Goal: Task Accomplishment & Management: Complete application form

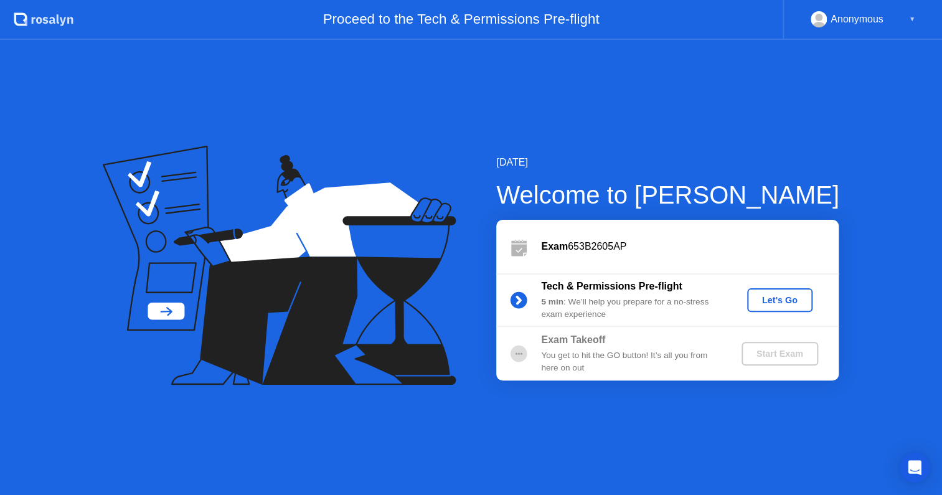
click at [782, 304] on div "Let's Go" at bounding box center [779, 300] width 55 height 10
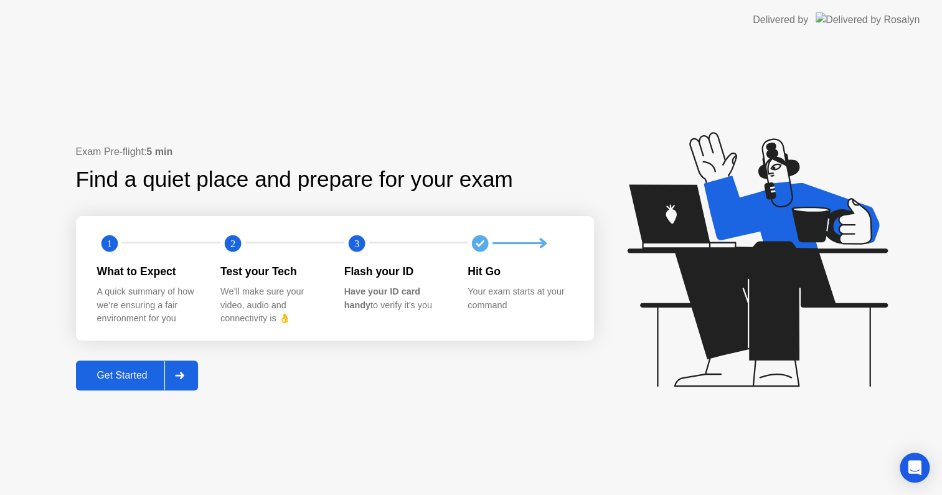
click at [120, 379] on div "Get Started" at bounding box center [122, 375] width 85 height 11
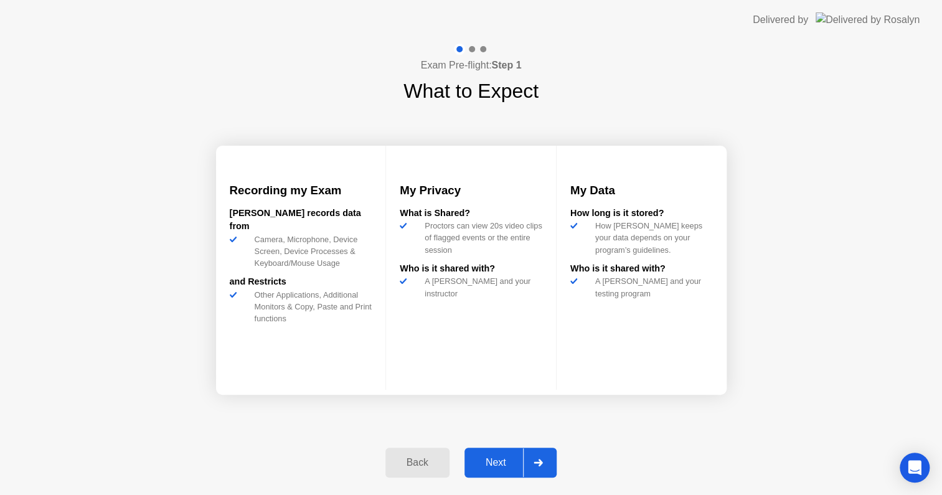
click at [511, 464] on div "Next" at bounding box center [495, 462] width 55 height 11
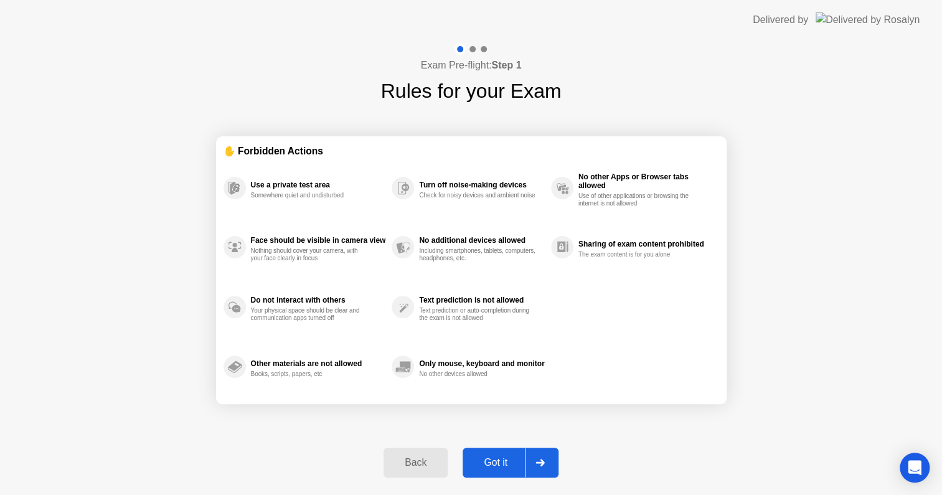
click at [539, 461] on icon at bounding box center [539, 462] width 9 height 7
select select "**********"
select select "*******"
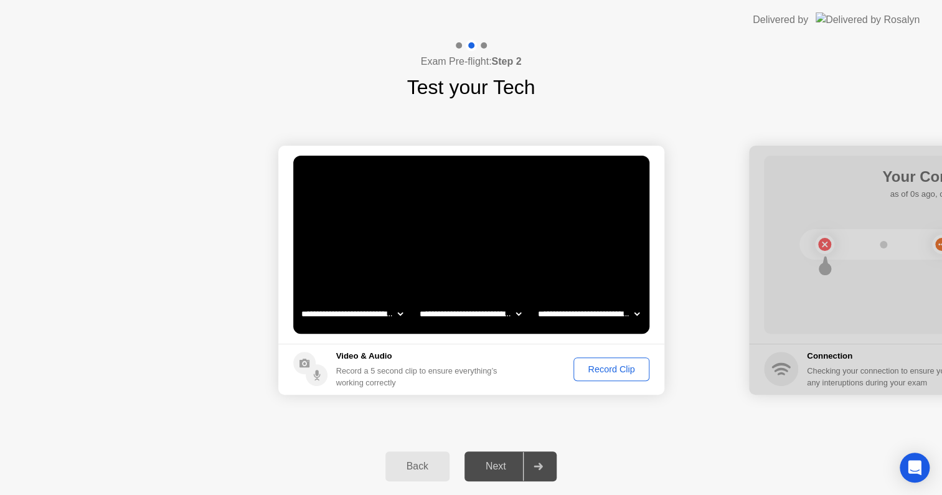
click at [603, 368] on div "Record Clip" at bounding box center [611, 369] width 67 height 10
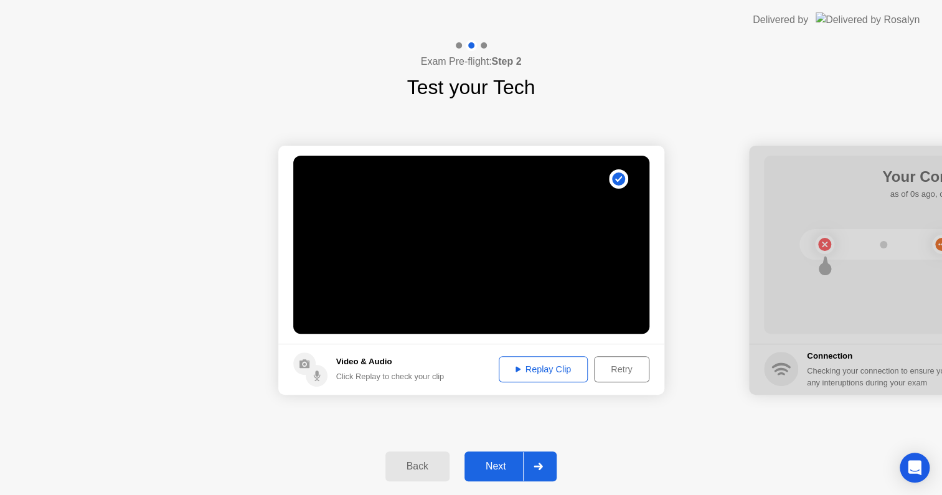
click at [491, 465] on div "Next" at bounding box center [495, 466] width 55 height 11
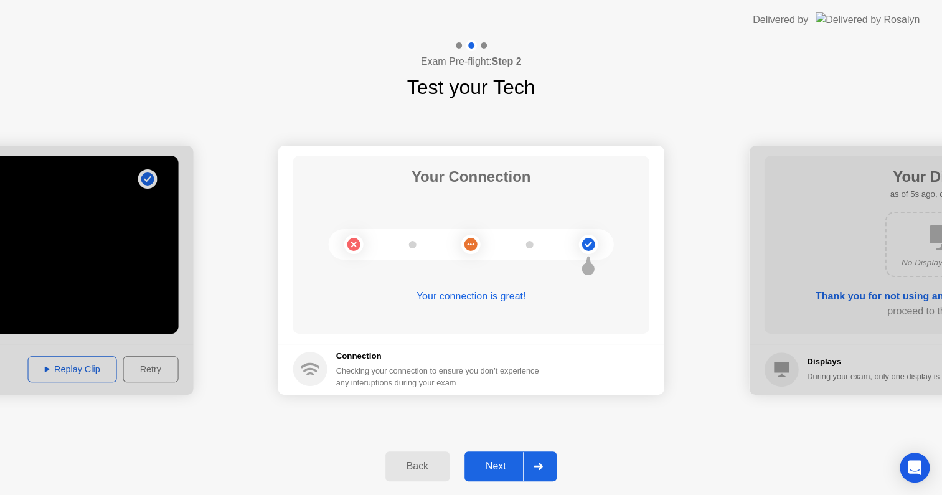
click at [528, 465] on div at bounding box center [538, 466] width 30 height 29
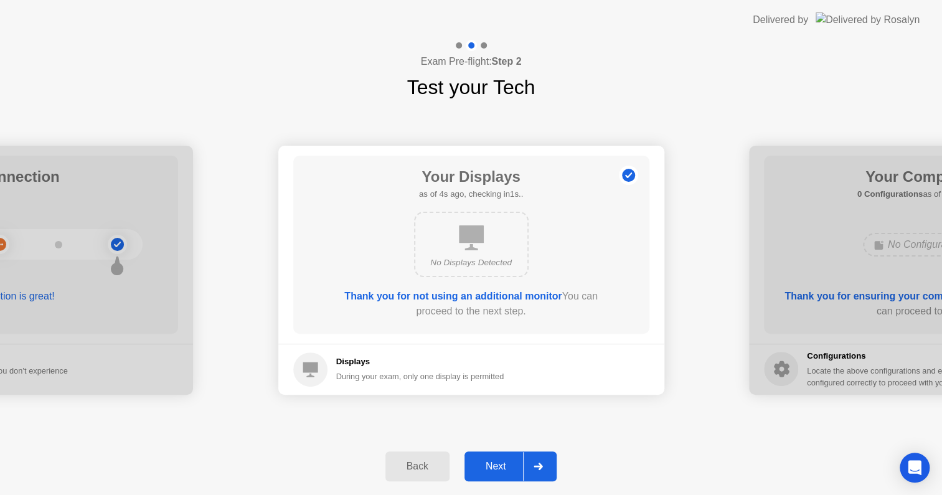
click at [522, 471] on div "Next" at bounding box center [495, 466] width 55 height 11
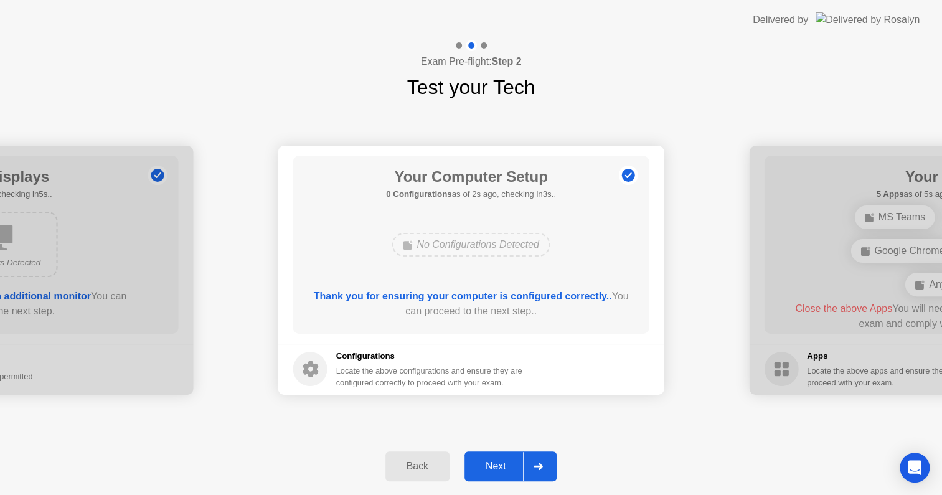
click at [522, 471] on div "Next" at bounding box center [495, 466] width 55 height 11
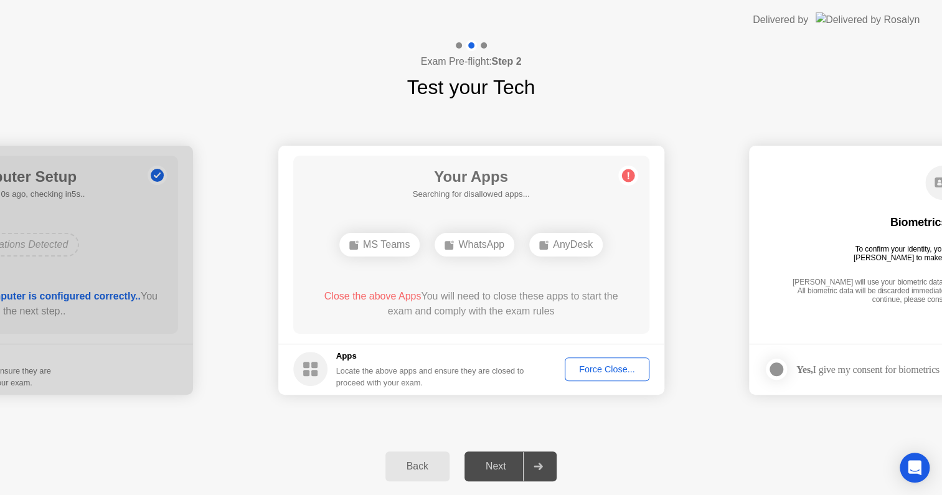
click at [602, 364] on div "Force Close..." at bounding box center [607, 369] width 76 height 10
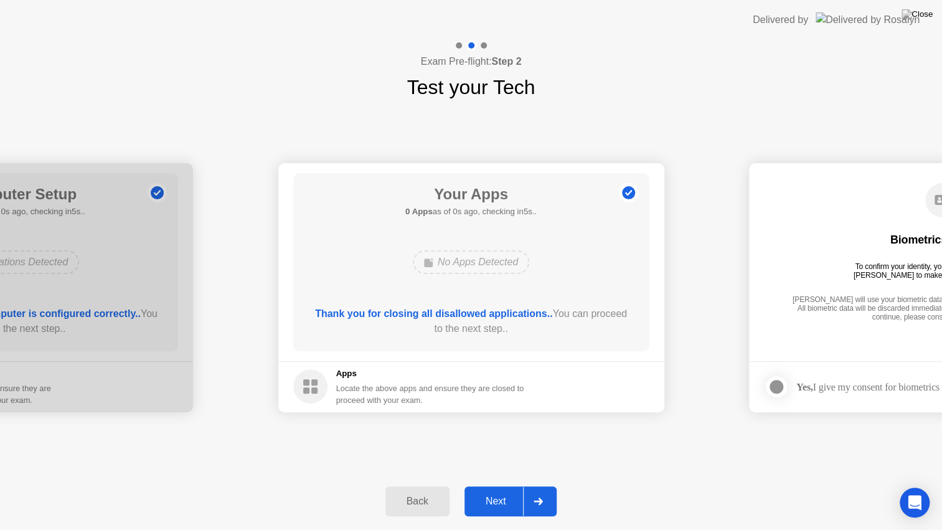
click at [521, 494] on div "Next" at bounding box center [495, 501] width 55 height 11
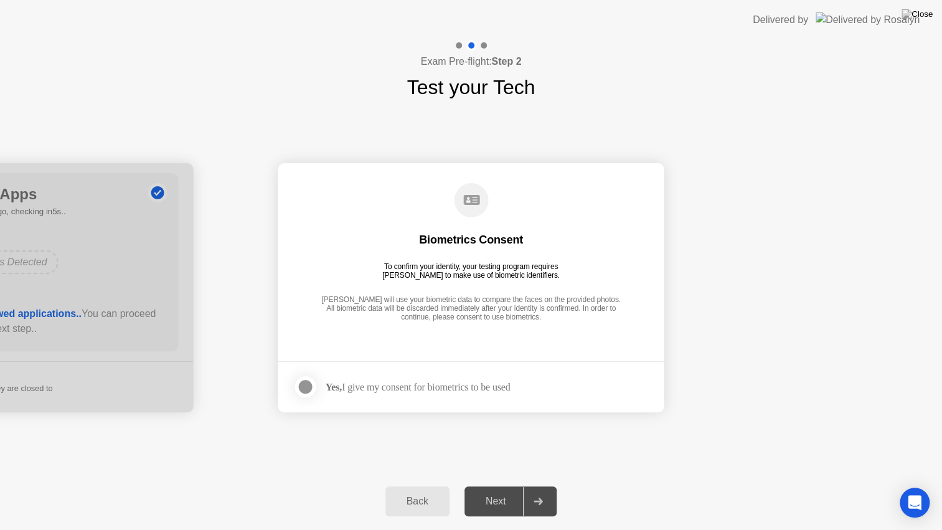
click at [511, 378] on div "Yes, I give my consent for biometrics to be used" at bounding box center [401, 386] width 217 height 25
drag, startPoint x: 546, startPoint y: 529, endPoint x: 548, endPoint y: 521, distance: 7.7
click at [547, 494] on div "Back Next" at bounding box center [471, 501] width 942 height 57
click at [473, 207] on circle at bounding box center [471, 200] width 34 height 34
click at [532, 68] on div "Exam Pre-flight: Step 2 Test your Tech" at bounding box center [471, 71] width 942 height 62
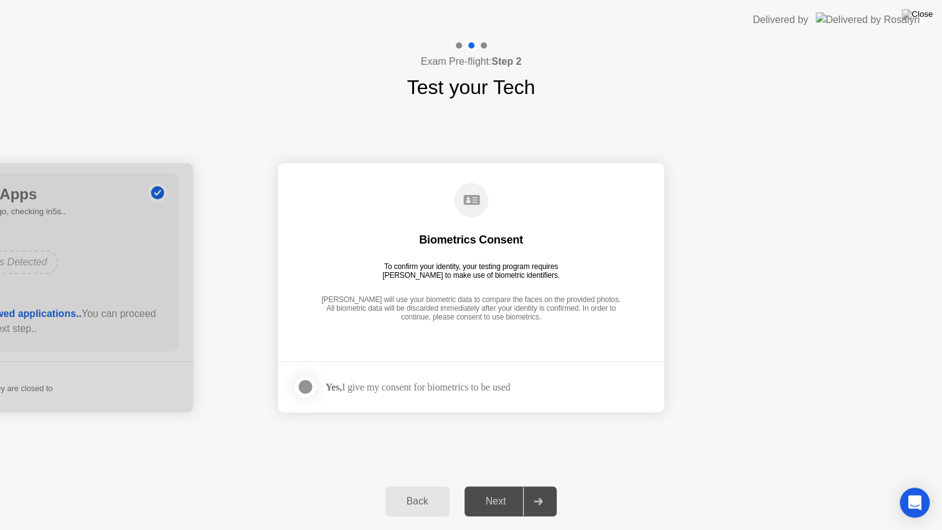
click at [311, 389] on div at bounding box center [305, 386] width 15 height 15
click at [299, 388] on div at bounding box center [305, 386] width 15 height 15
click at [303, 389] on div at bounding box center [305, 386] width 15 height 15
click at [519, 494] on div "Back Next" at bounding box center [471, 501] width 942 height 57
click at [533, 494] on div at bounding box center [538, 501] width 30 height 29
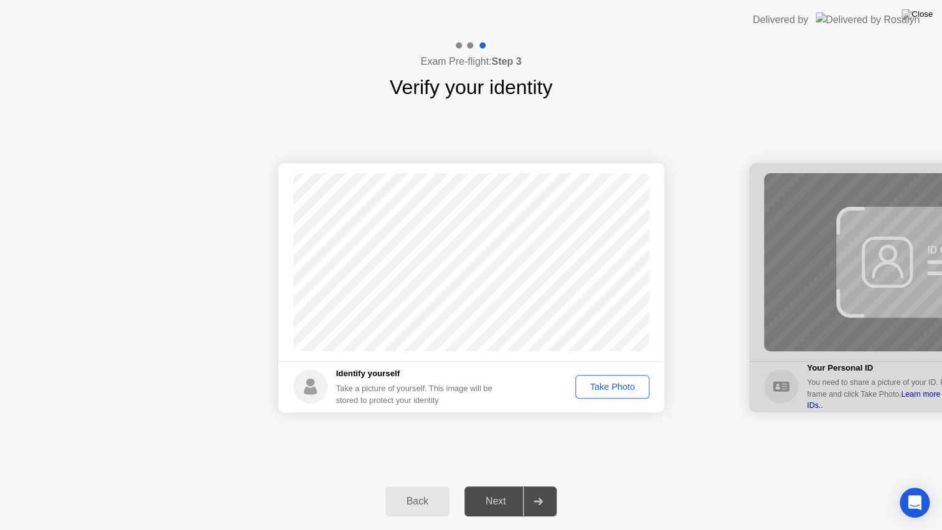
click at [618, 389] on div "Take Photo" at bounding box center [612, 387] width 65 height 10
click at [529, 491] on div at bounding box center [538, 501] width 30 height 29
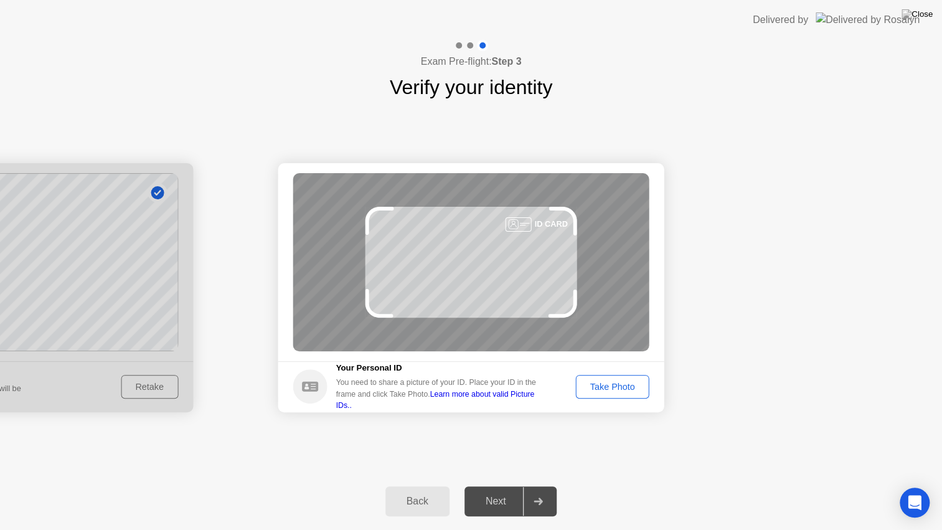
click at [595, 392] on div "Take Photo" at bounding box center [612, 387] width 65 height 10
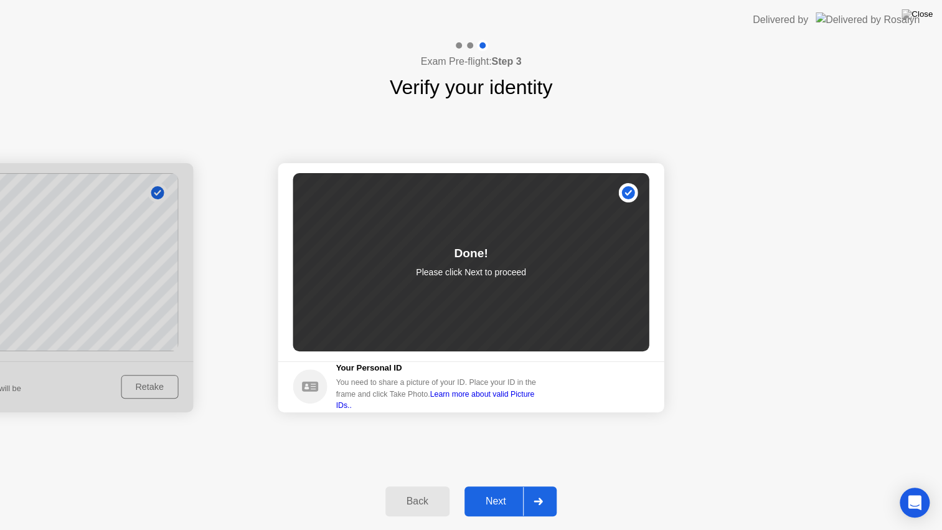
click at [528, 494] on div at bounding box center [538, 501] width 30 height 29
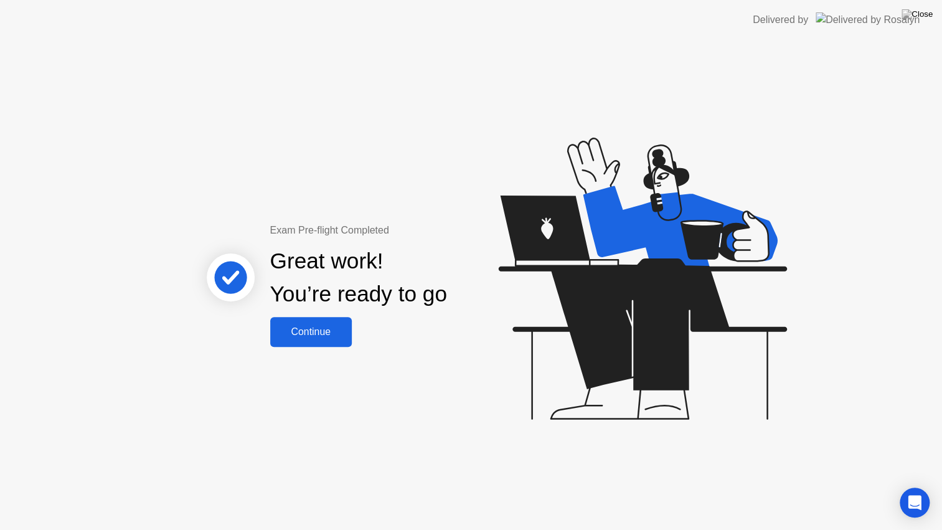
click at [308, 329] on div "Continue" at bounding box center [311, 331] width 74 height 11
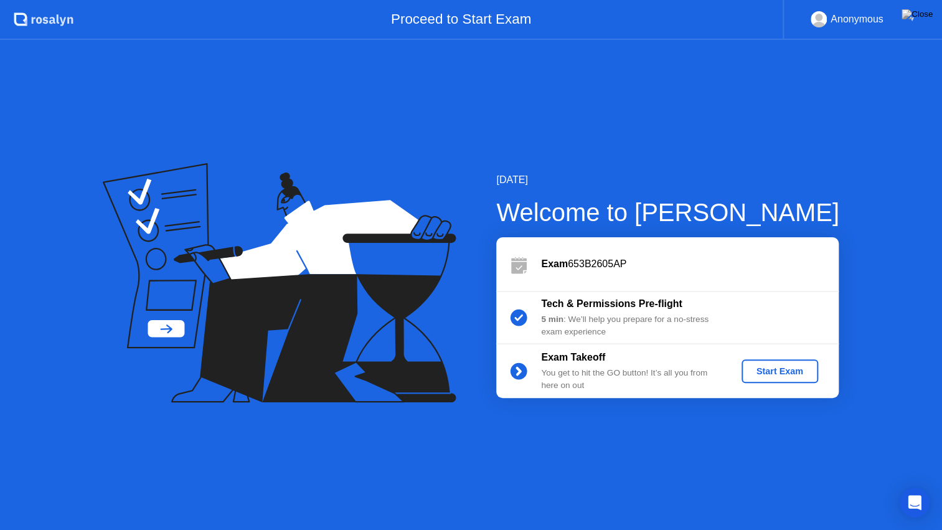
click at [777, 375] on div "Start Exam" at bounding box center [780, 371] width 67 height 10
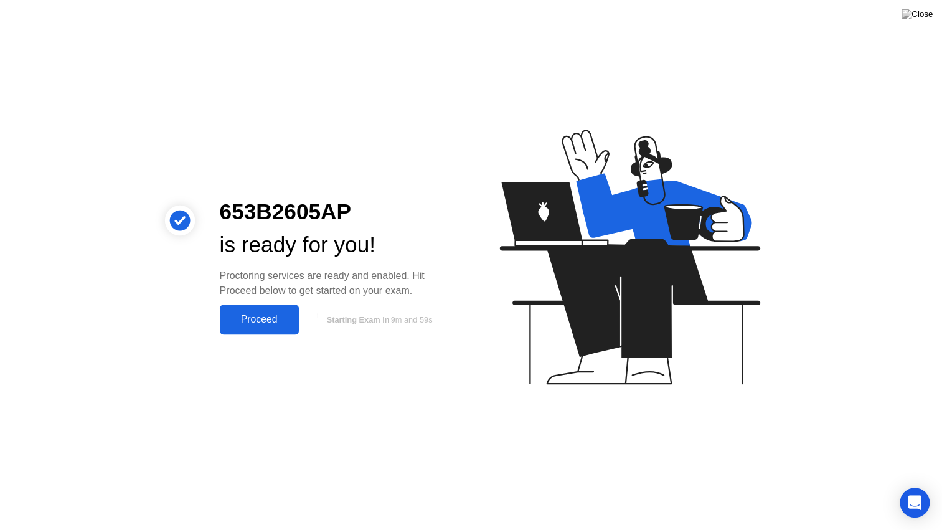
click at [270, 316] on div "Proceed" at bounding box center [260, 319] width 72 height 11
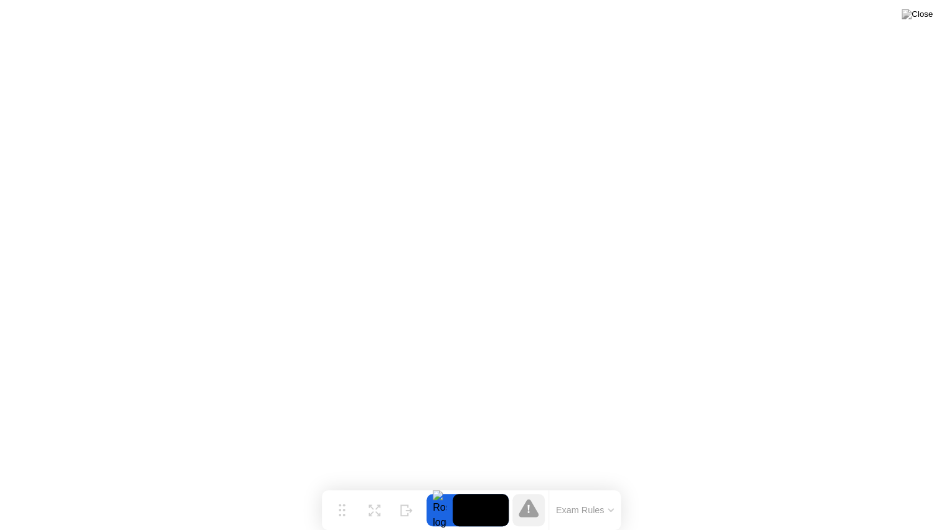
click at [583, 494] on button "Exam Rules" at bounding box center [585, 509] width 66 height 11
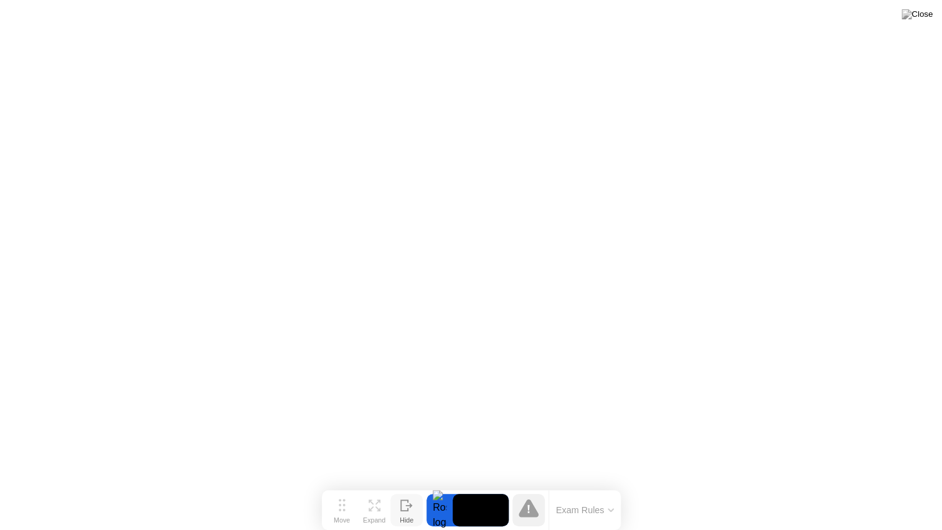
click at [403, 494] on icon at bounding box center [404, 505] width 7 height 11
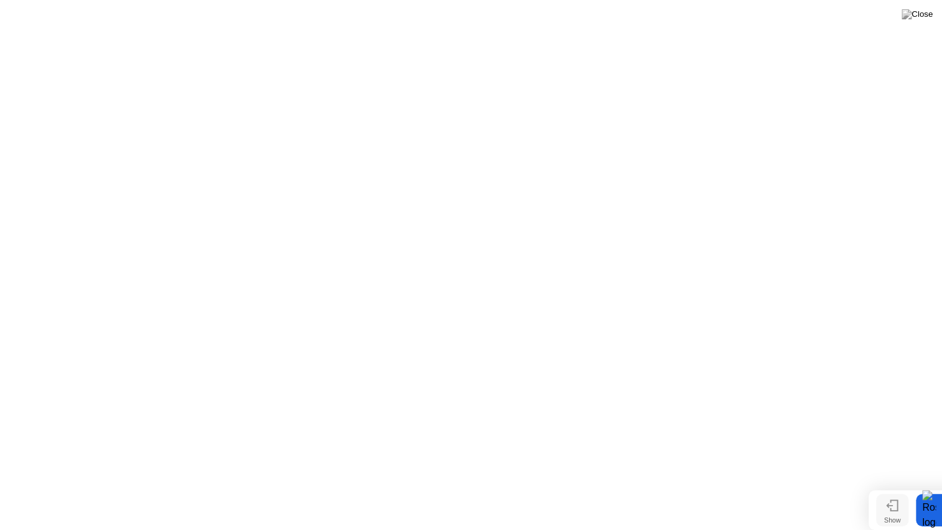
click at [893, 494] on icon at bounding box center [893, 505] width 7 height 11
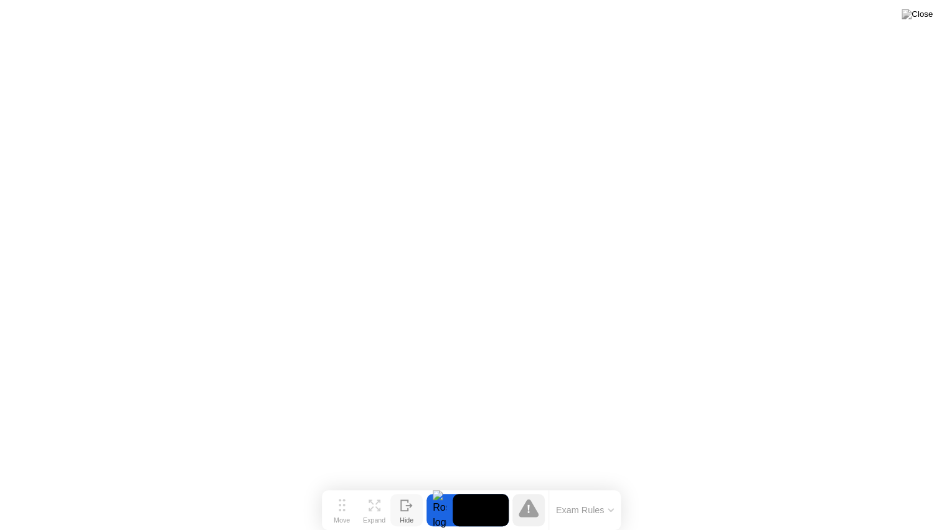
click at [612, 494] on icon at bounding box center [610, 510] width 5 height 2
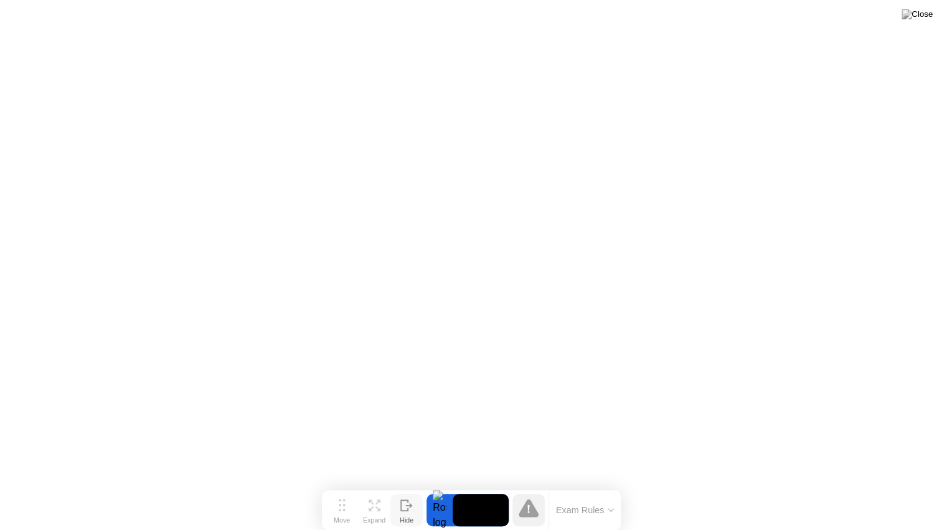
click at [588, 494] on button "Exam Rules" at bounding box center [585, 509] width 66 height 11
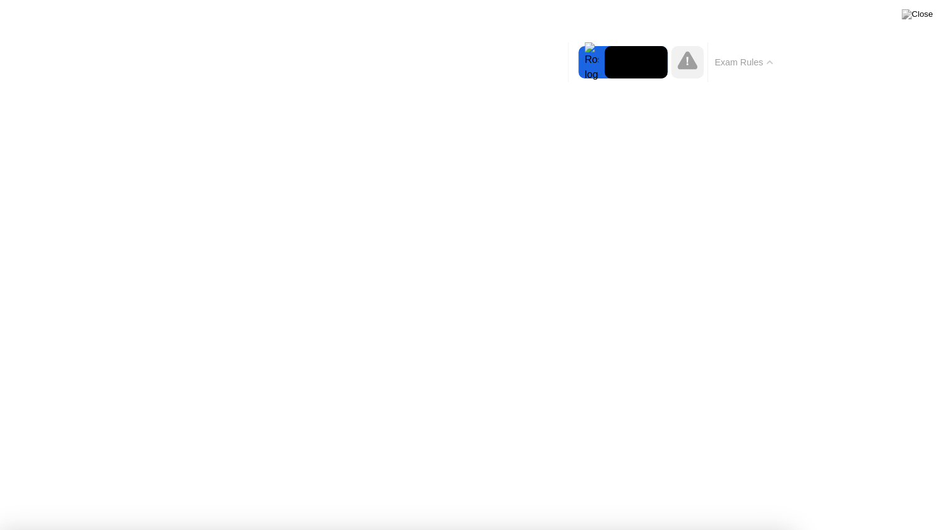
click at [680, 62] on icon at bounding box center [687, 60] width 20 height 20
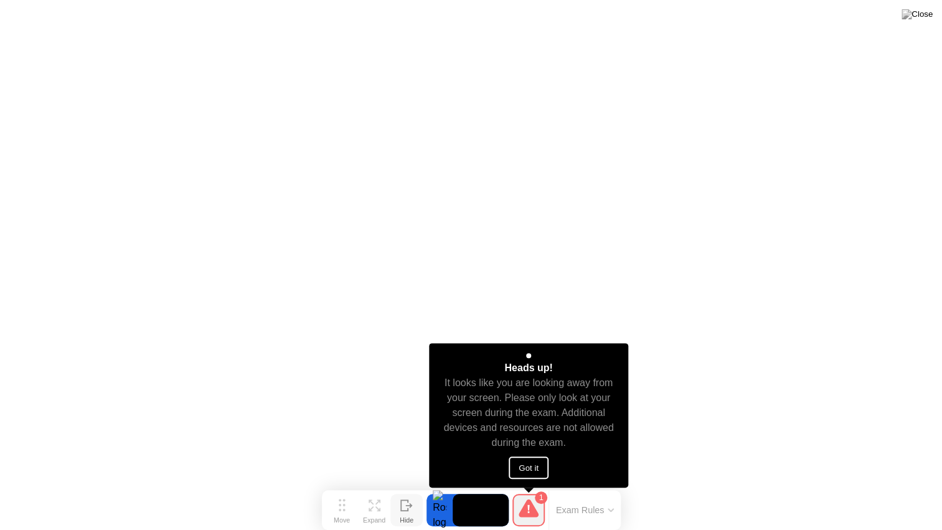
click at [528, 466] on button "Got it" at bounding box center [529, 467] width 40 height 22
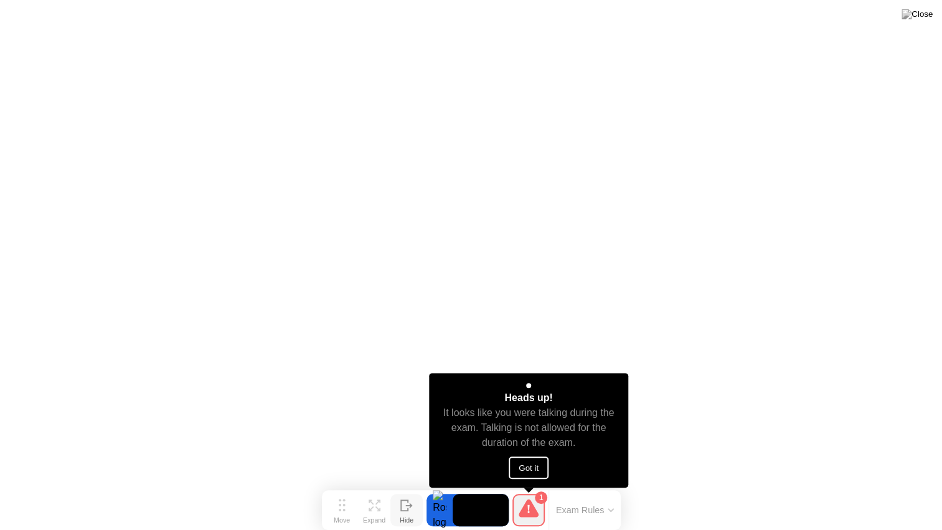
click at [521, 467] on button "Got it" at bounding box center [529, 467] width 40 height 22
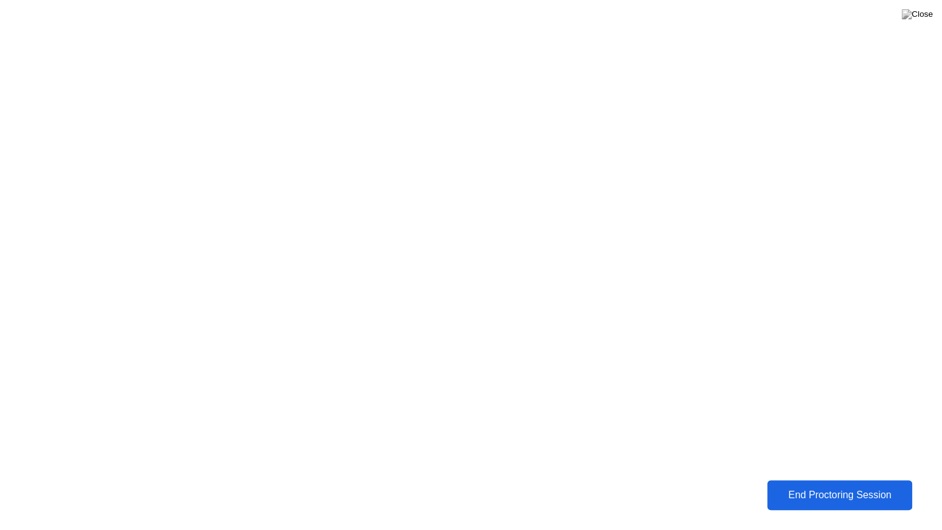
click at [857, 489] on div "End Proctoring Session" at bounding box center [840, 494] width 138 height 11
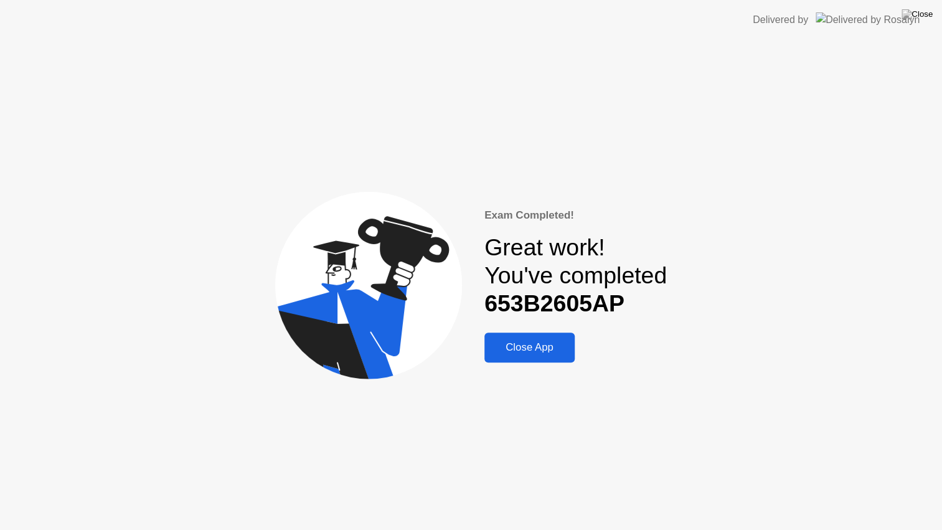
click at [549, 354] on div "Close App" at bounding box center [529, 347] width 83 height 12
